Goal: Transaction & Acquisition: Book appointment/travel/reservation

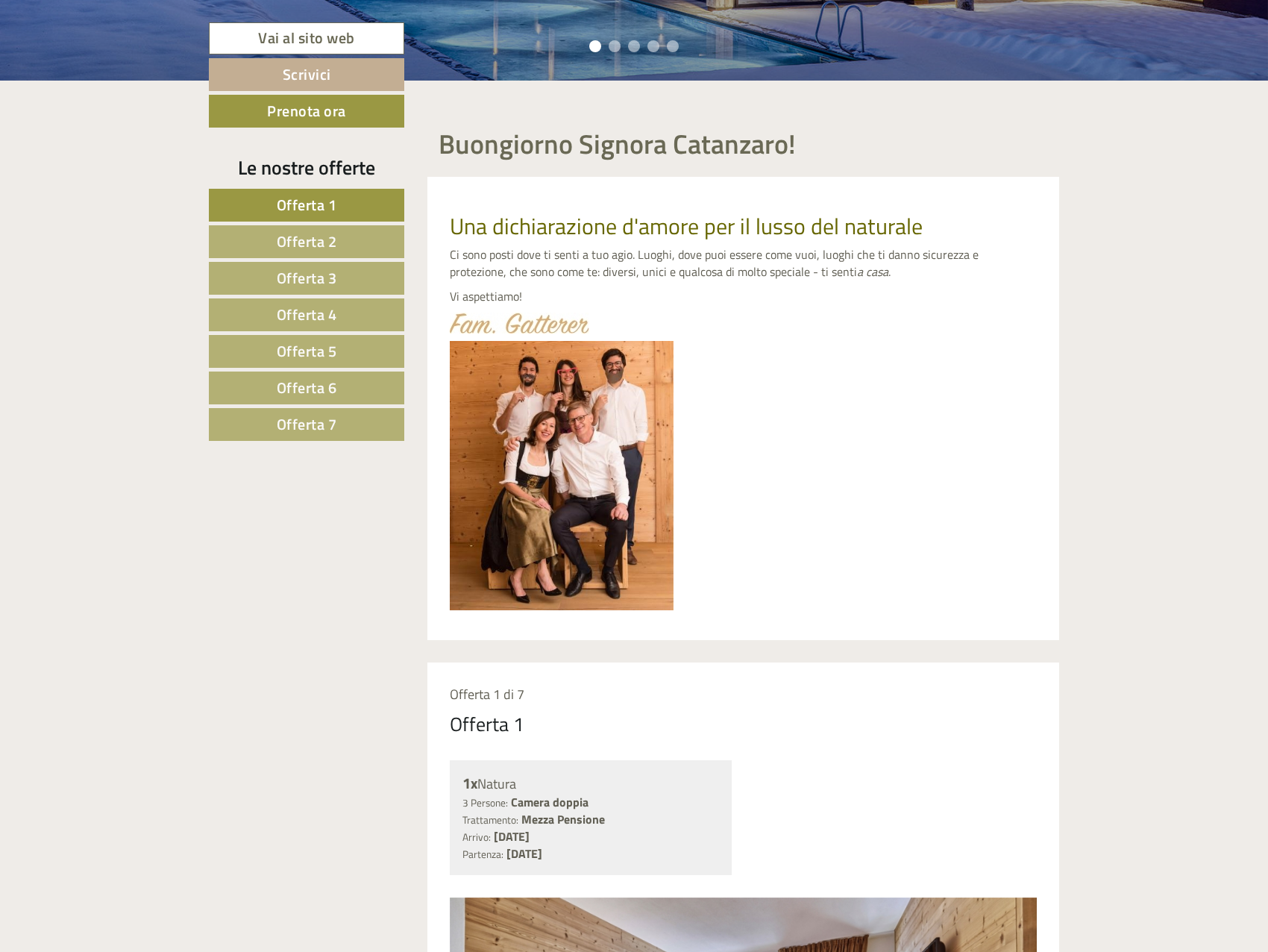
scroll to position [746, 0]
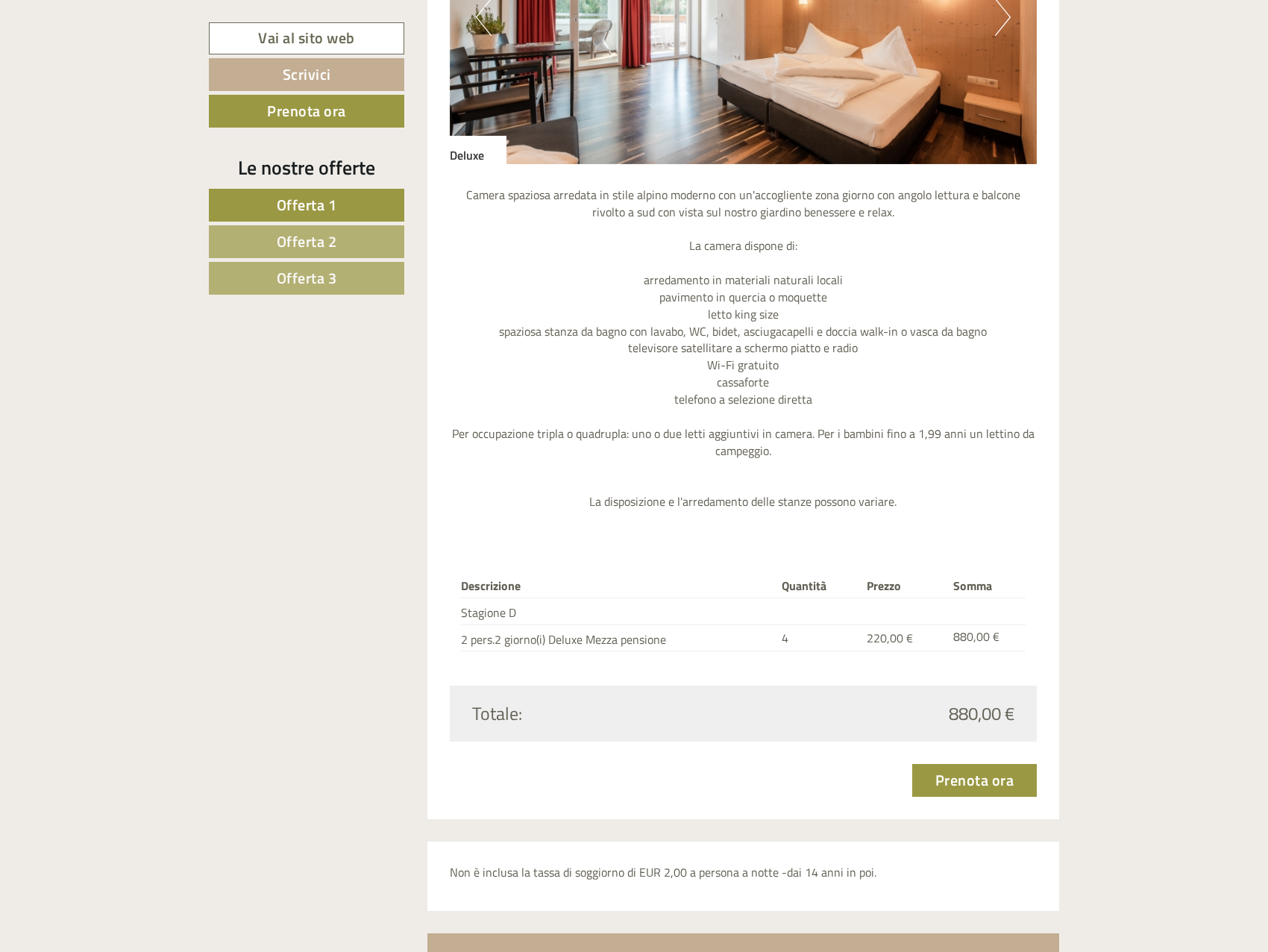
scroll to position [4550, 0]
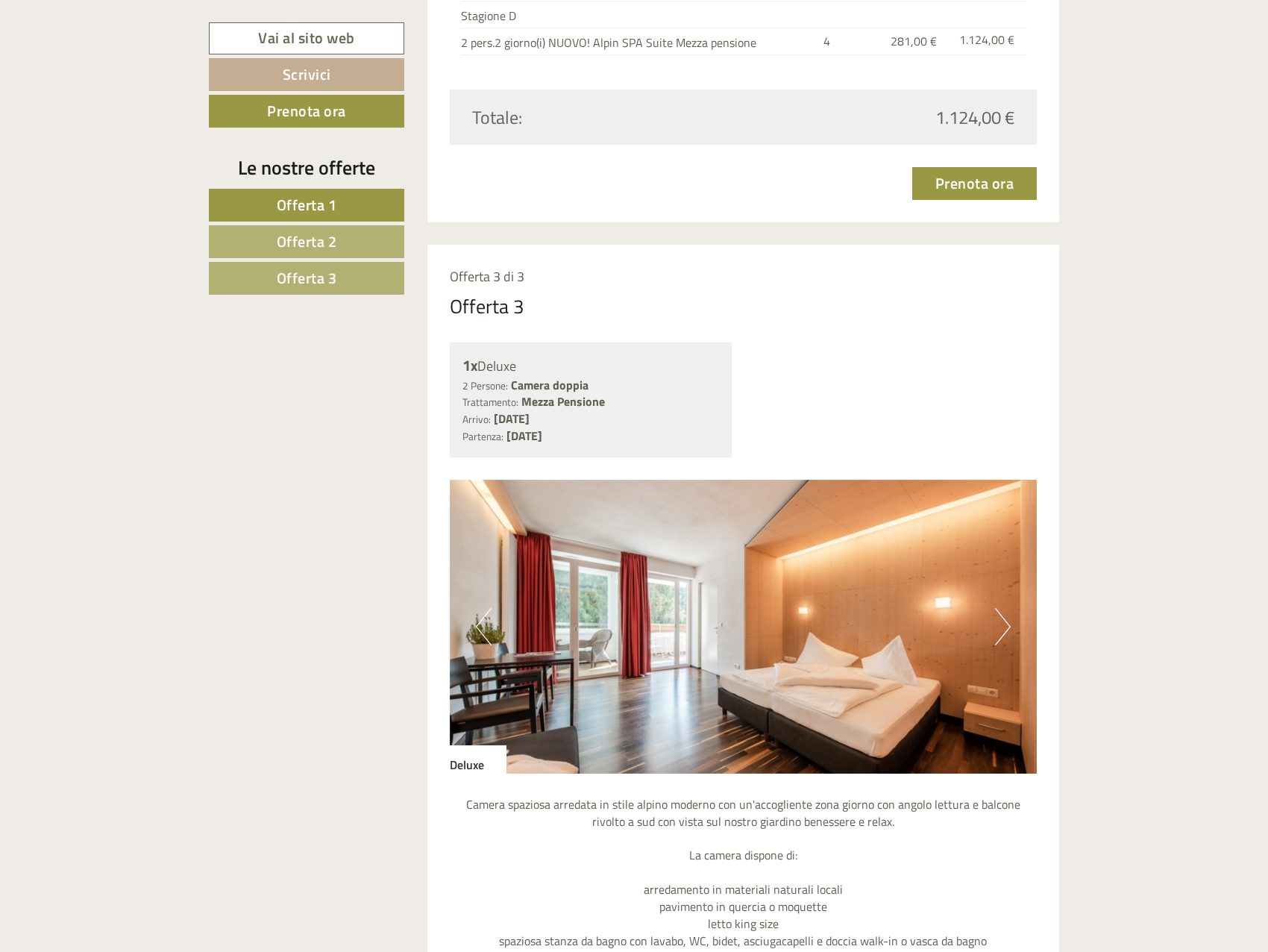
scroll to position [3357, 0]
click at [369, 249] on link "Offerta 2" at bounding box center [306, 241] width 195 height 33
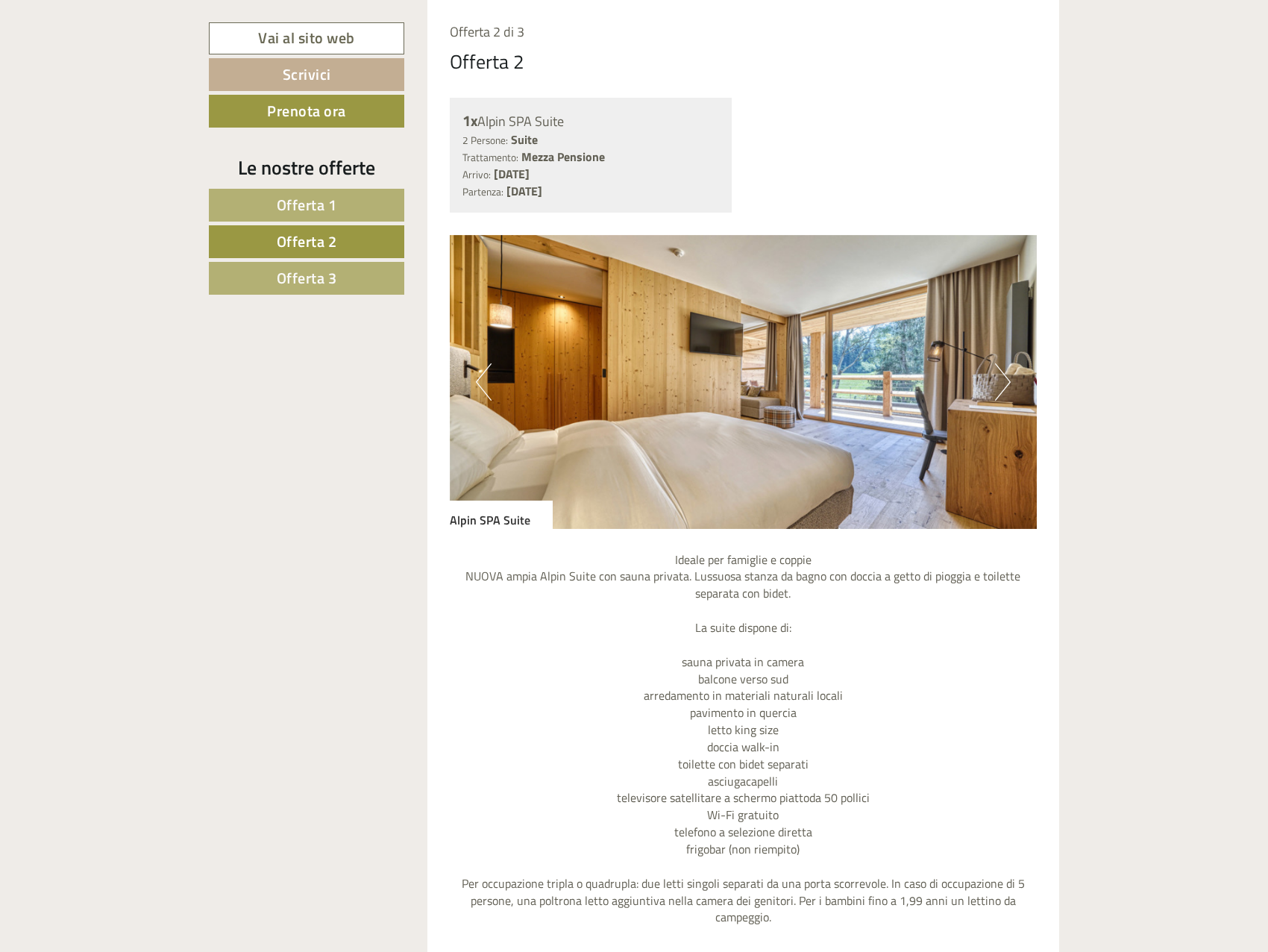
click at [329, 272] on span "Offerta 3" at bounding box center [306, 277] width 61 height 23
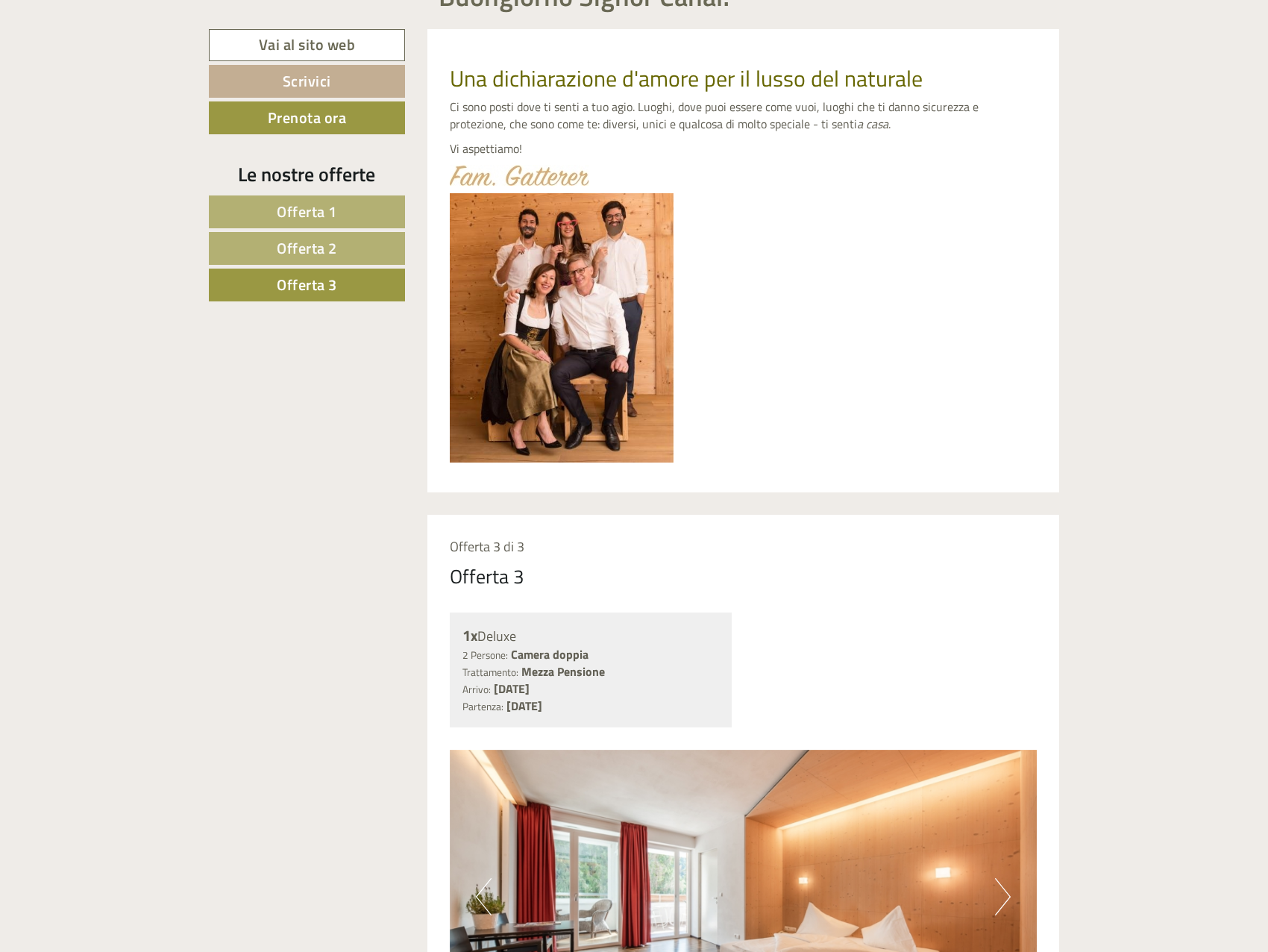
scroll to position [368, 0]
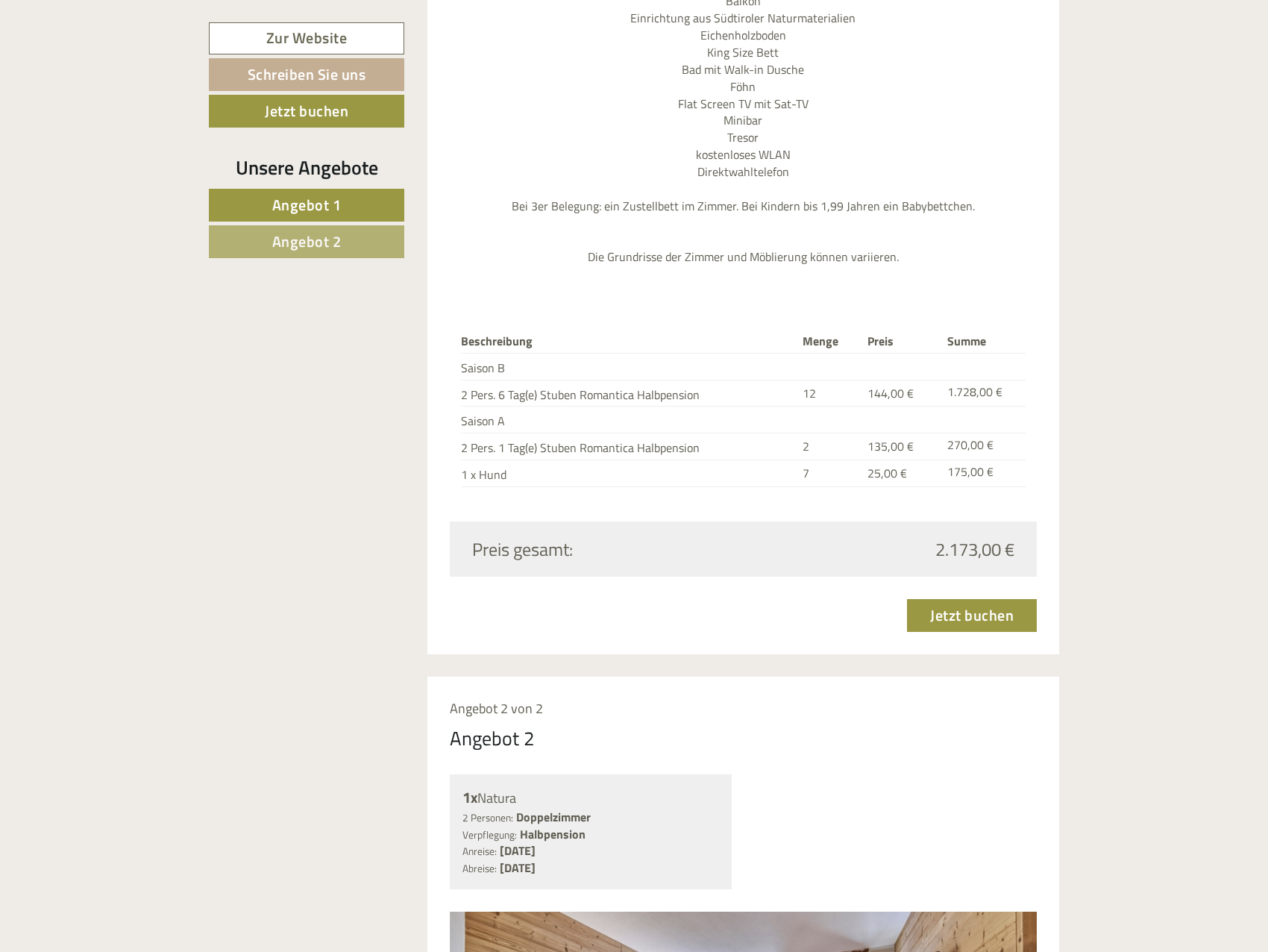
scroll to position [1865, 0]
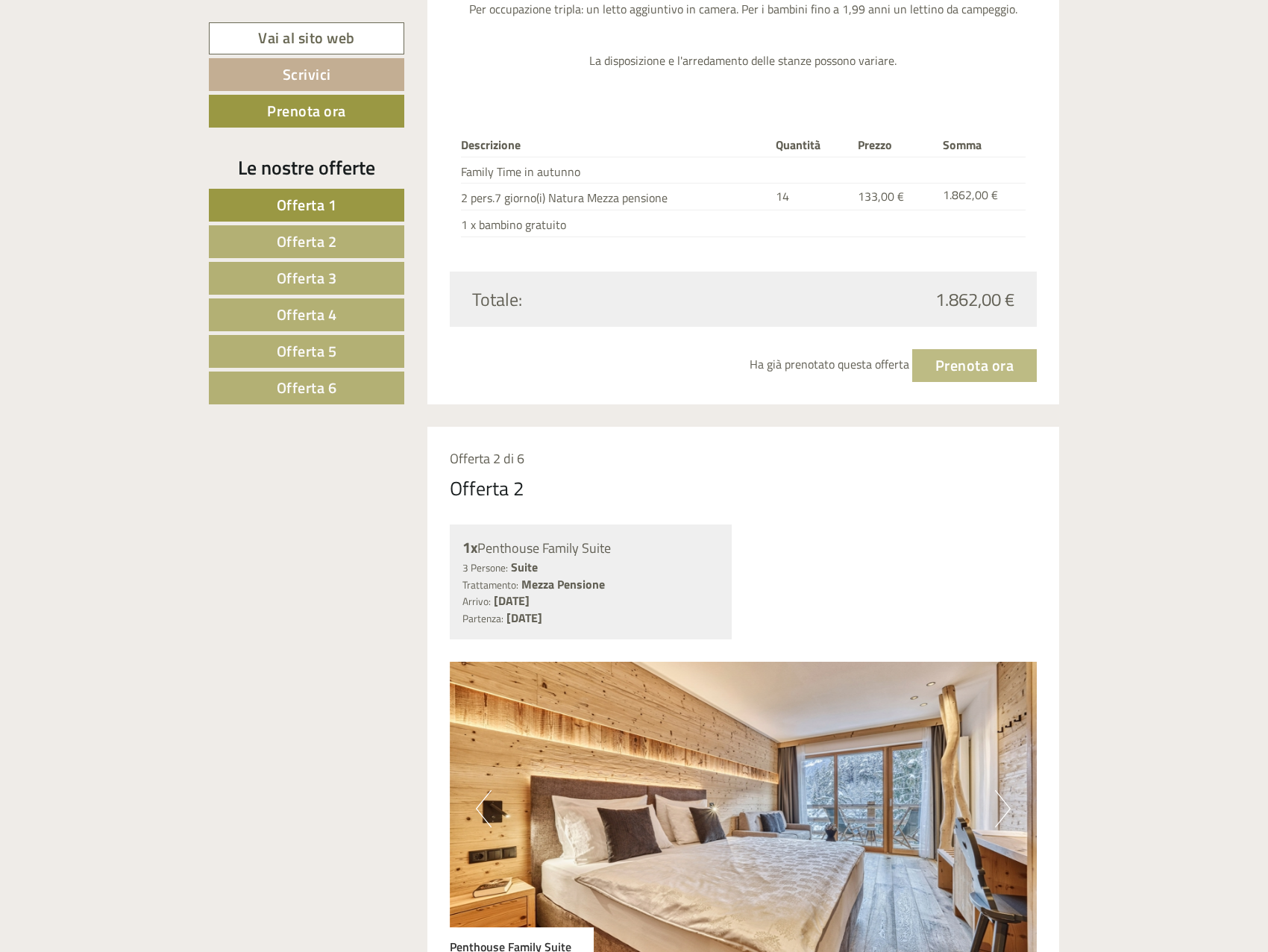
scroll to position [1716, 0]
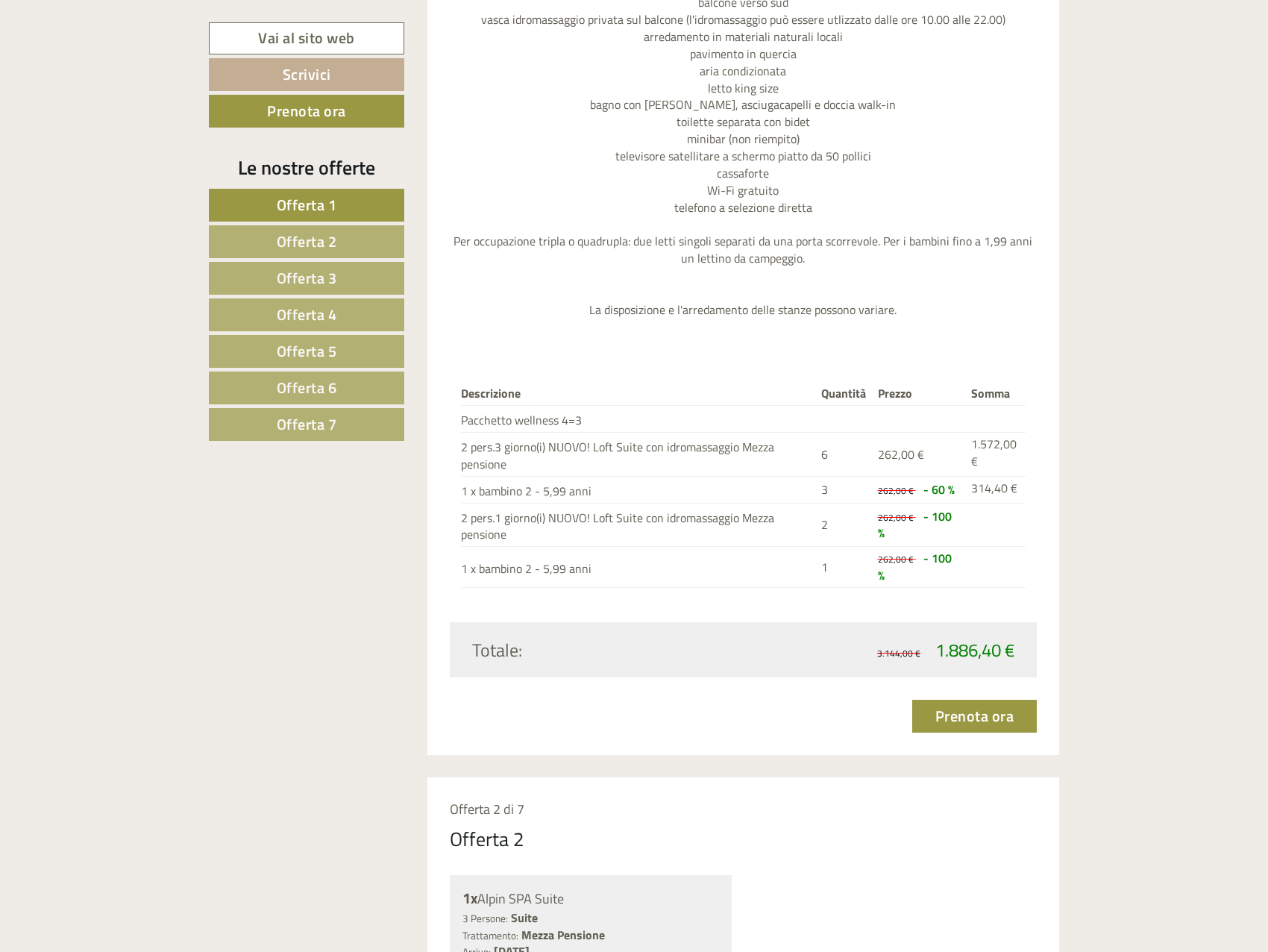
scroll to position [1567, 0]
